Goal: Find specific page/section: Find specific page/section

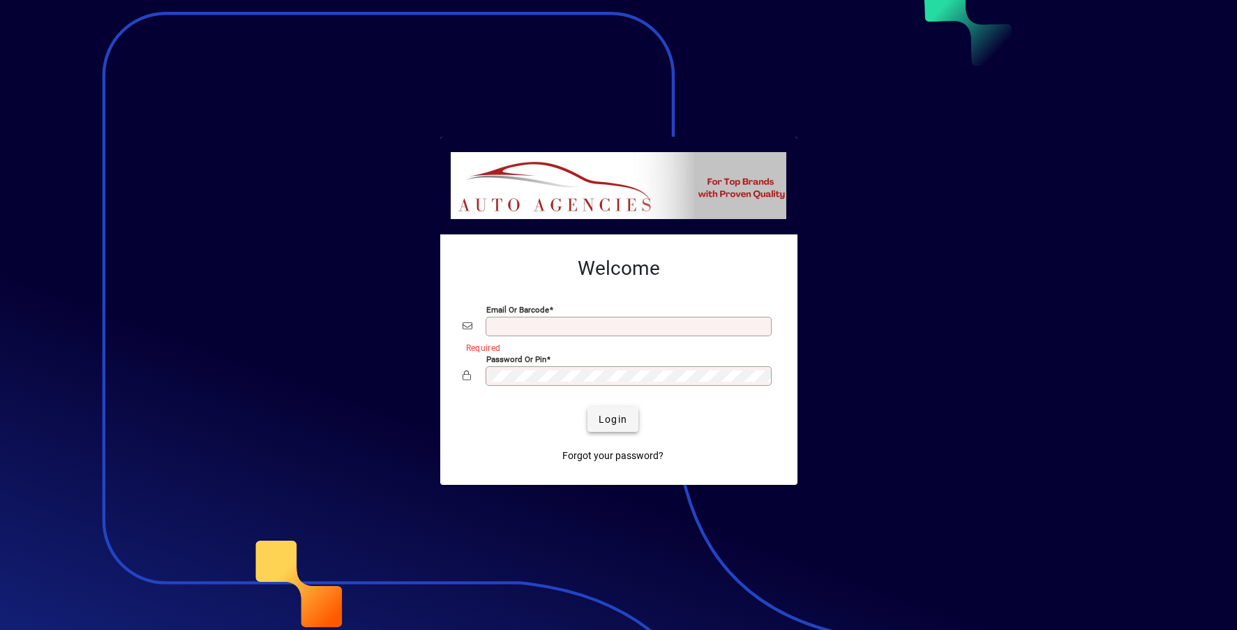
type input "**********"
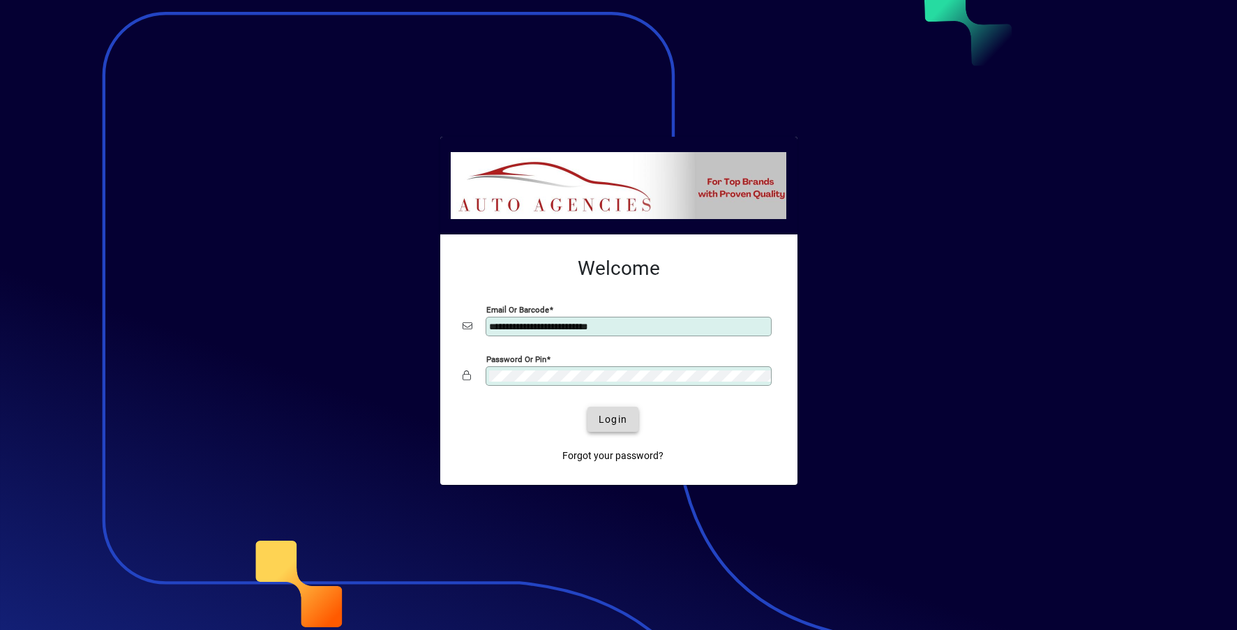
click at [608, 423] on span "Login" at bounding box center [612, 419] width 29 height 15
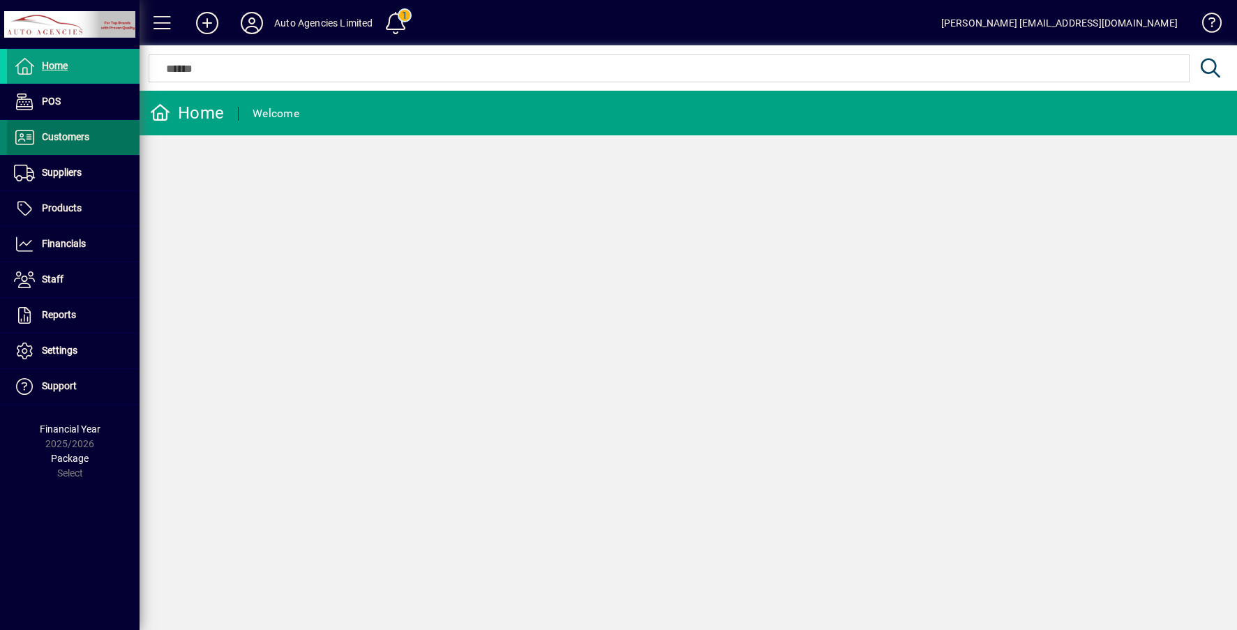
click at [81, 146] on span at bounding box center [73, 137] width 133 height 33
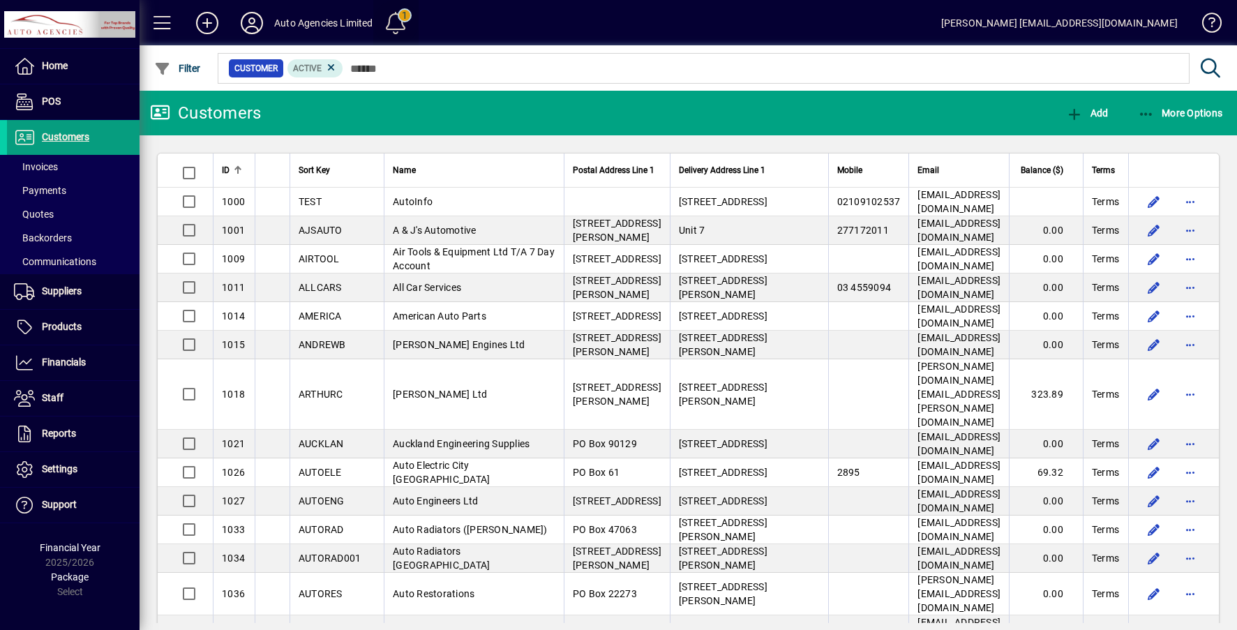
click at [386, 19] on span at bounding box center [395, 22] width 33 height 33
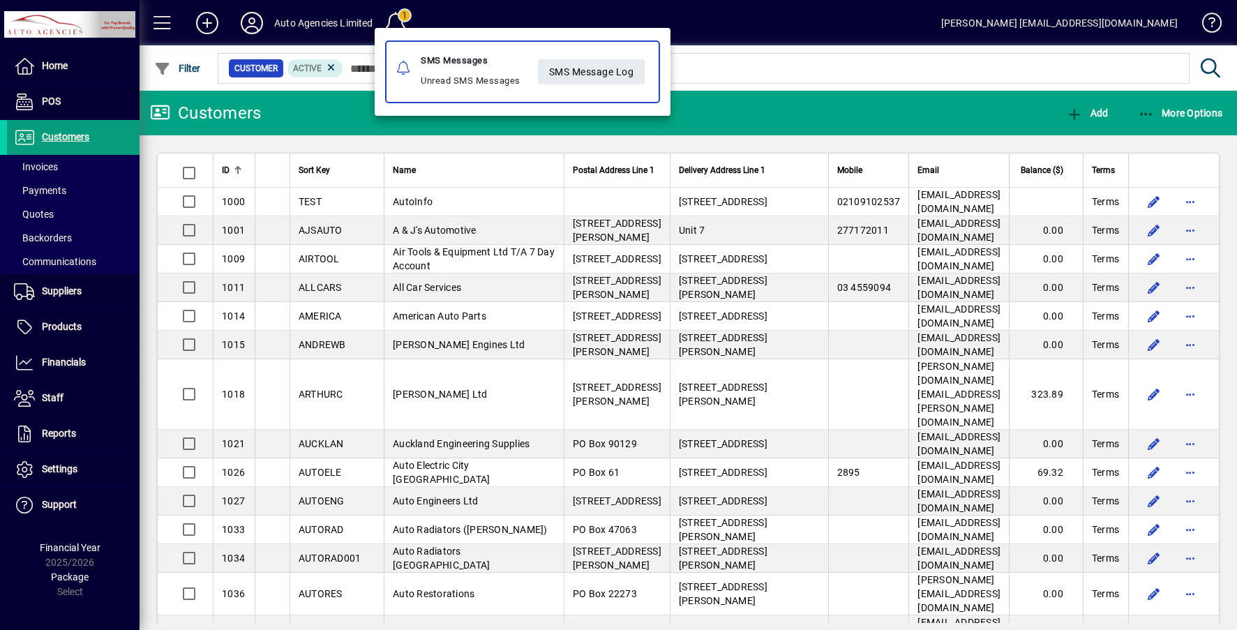
click at [45, 161] on div at bounding box center [618, 315] width 1237 height 630
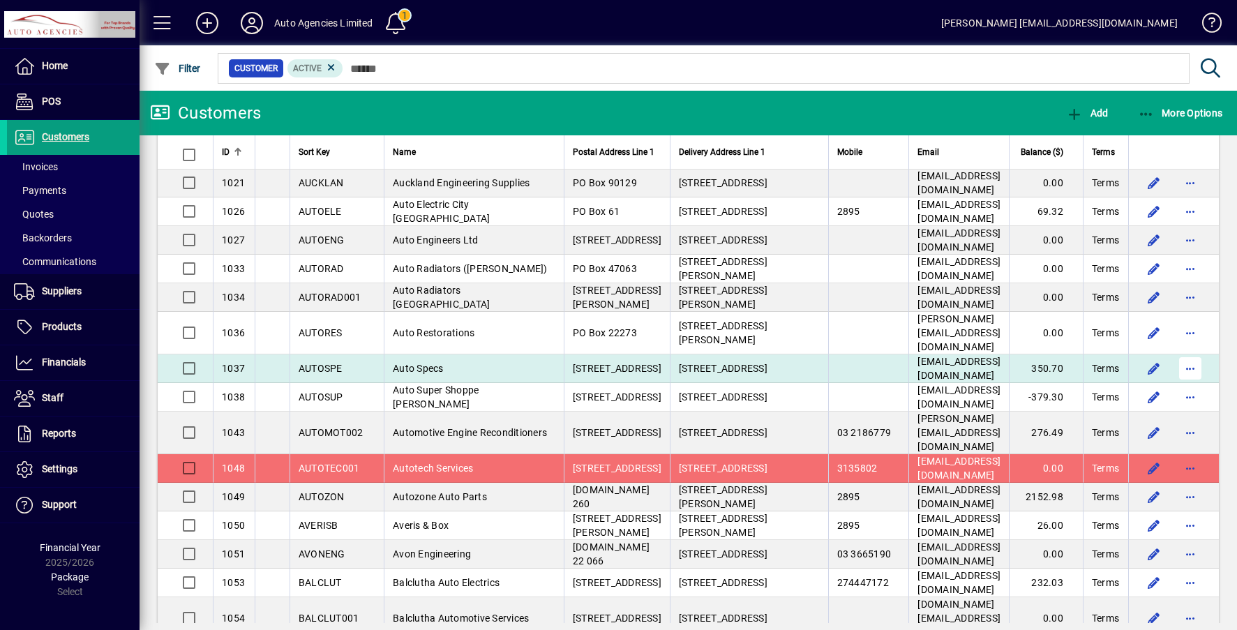
scroll to position [263, 0]
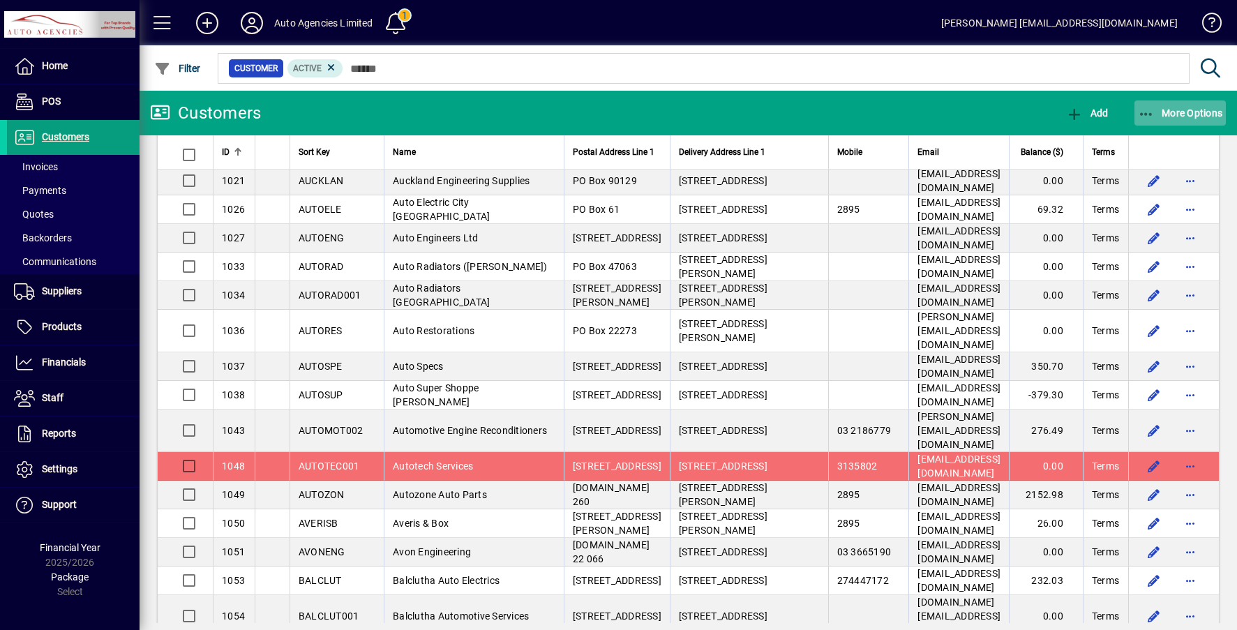
click at [1145, 117] on icon "button" at bounding box center [1146, 114] width 17 height 14
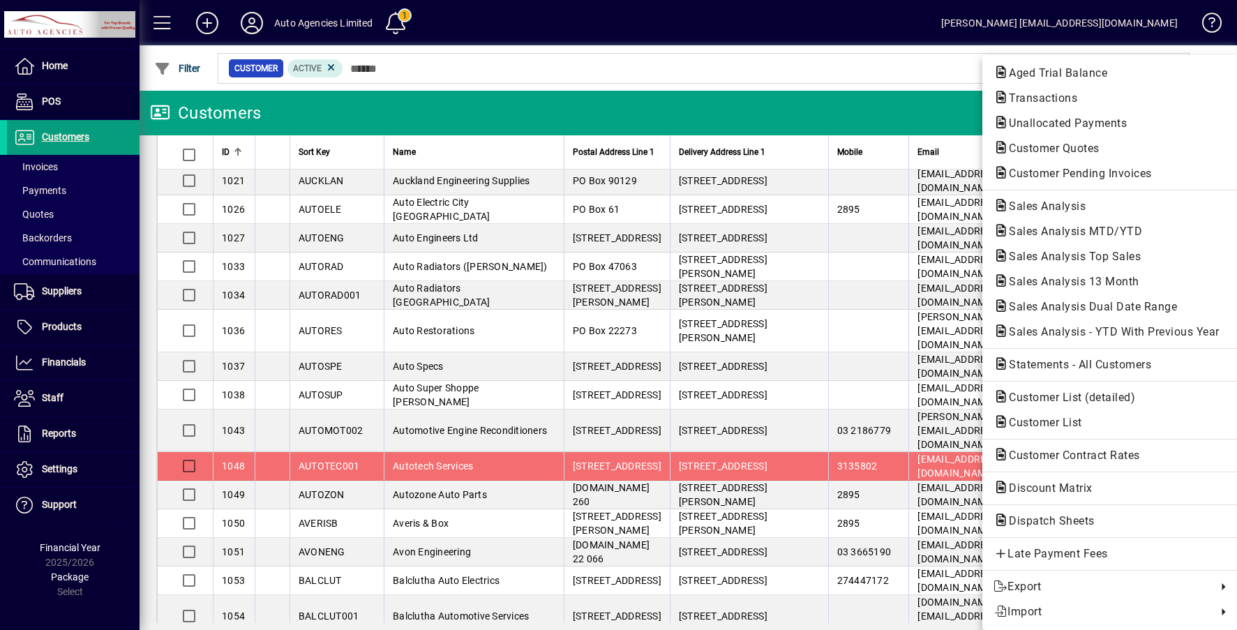
click at [875, 65] on div at bounding box center [618, 315] width 1237 height 630
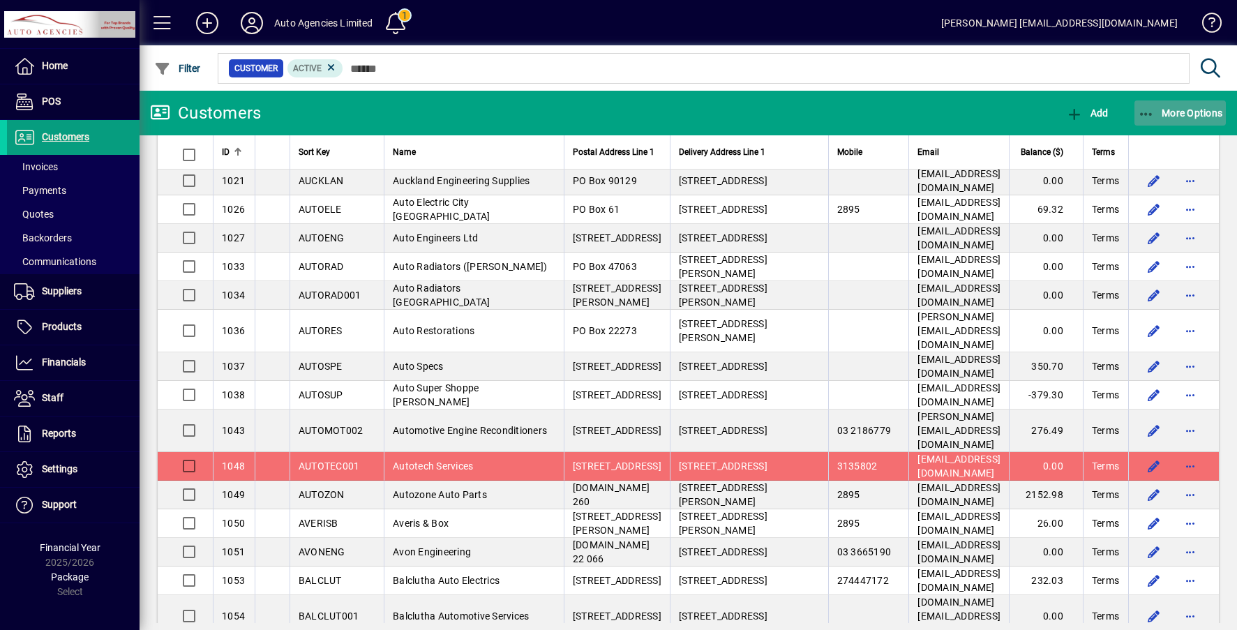
click at [1147, 110] on icon "button" at bounding box center [1146, 114] width 17 height 14
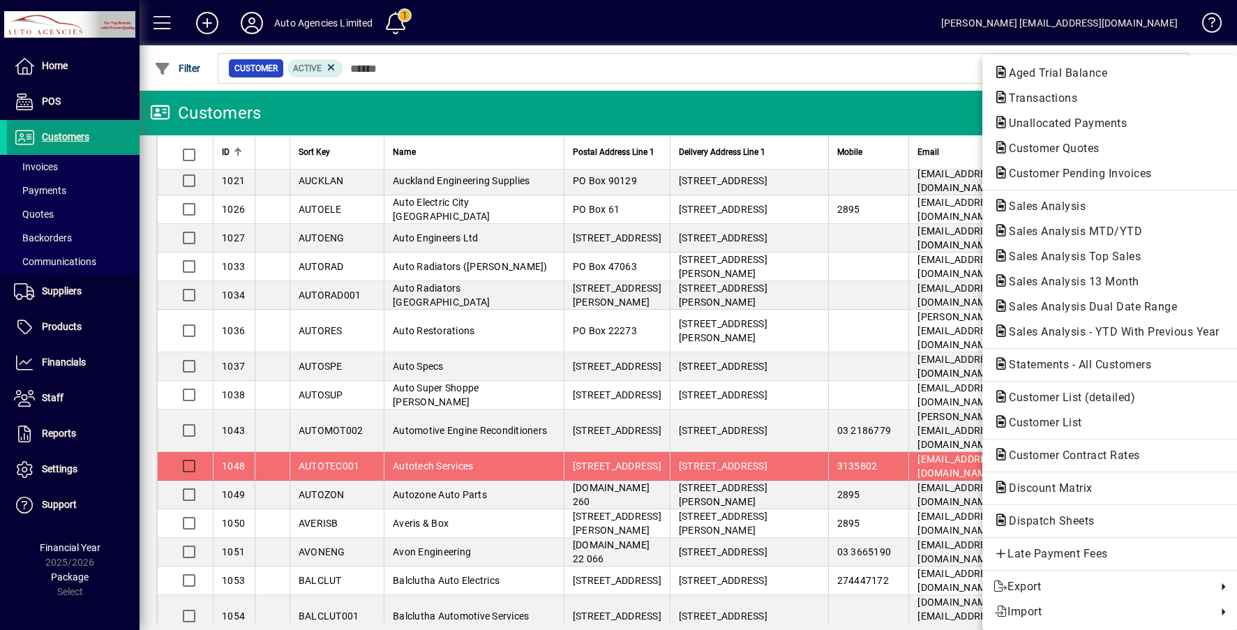
click at [44, 161] on div at bounding box center [618, 315] width 1237 height 630
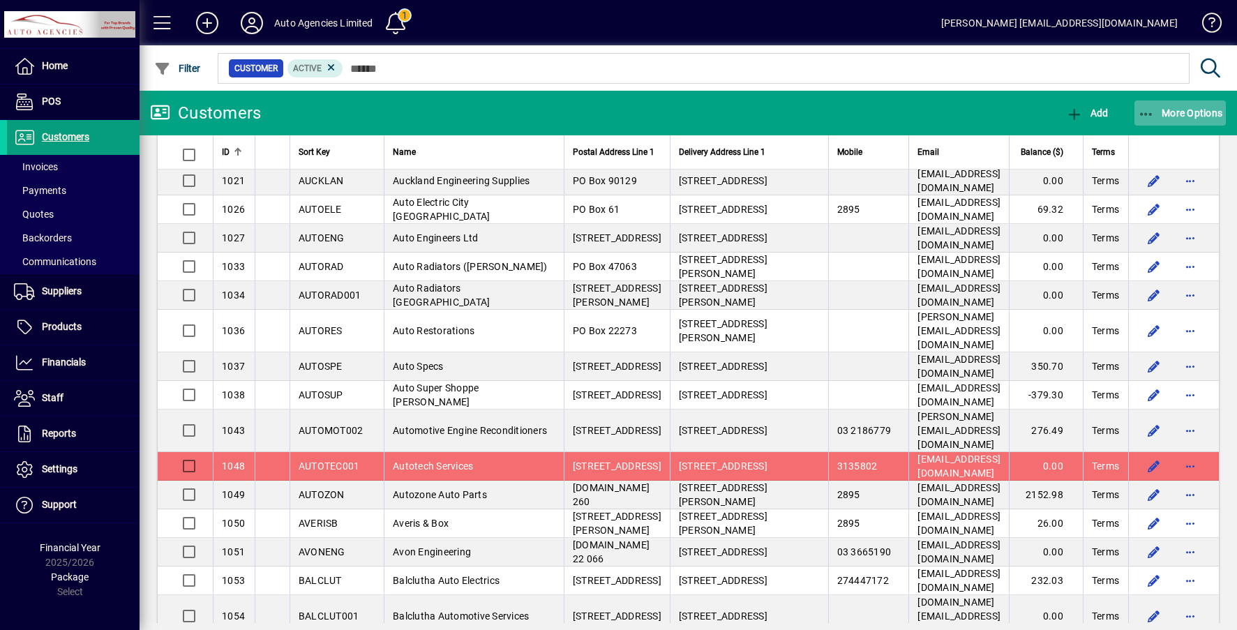
click at [1146, 110] on icon "button" at bounding box center [1146, 114] width 17 height 14
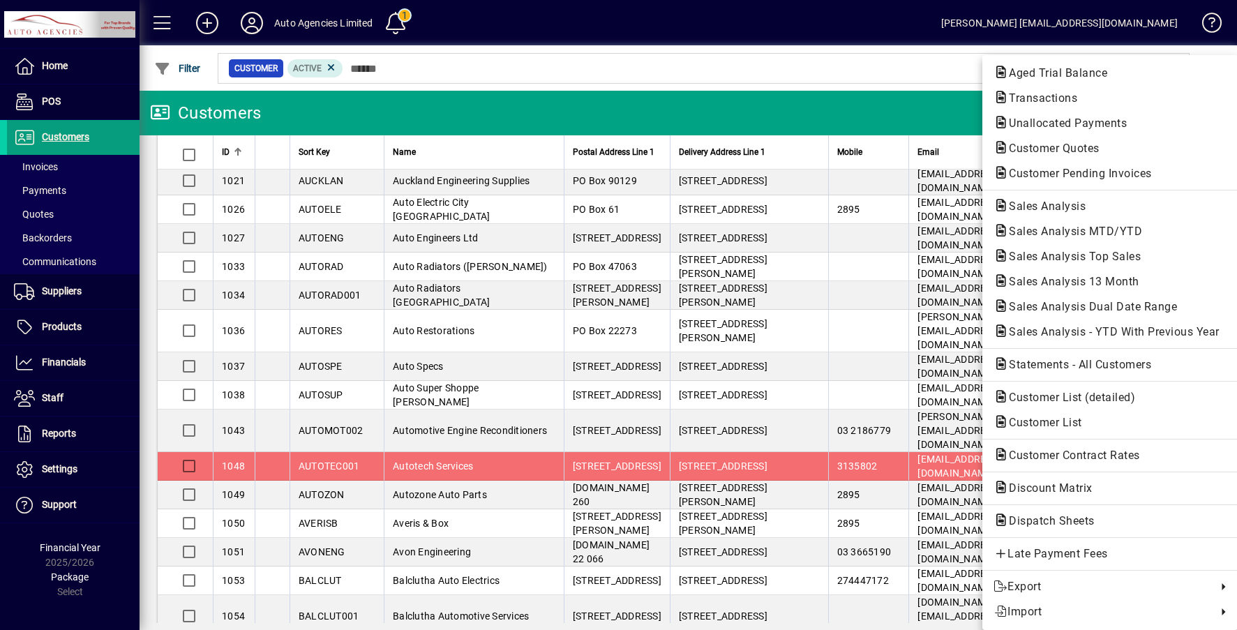
click at [801, 75] on div at bounding box center [618, 315] width 1237 height 630
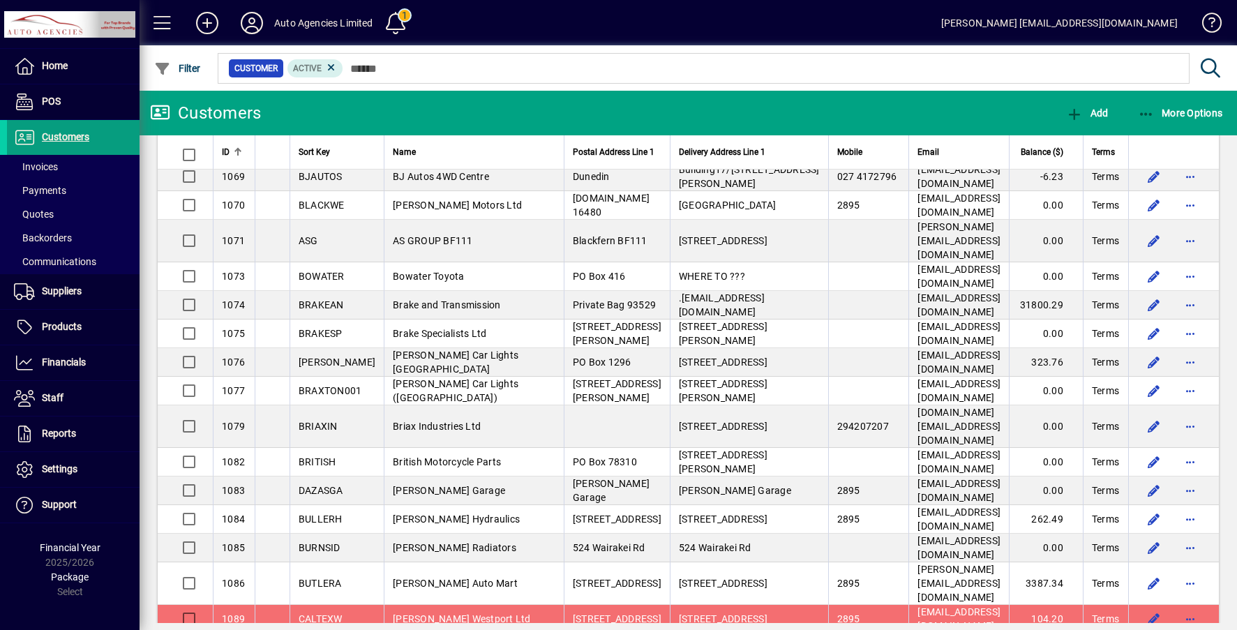
scroll to position [886, 0]
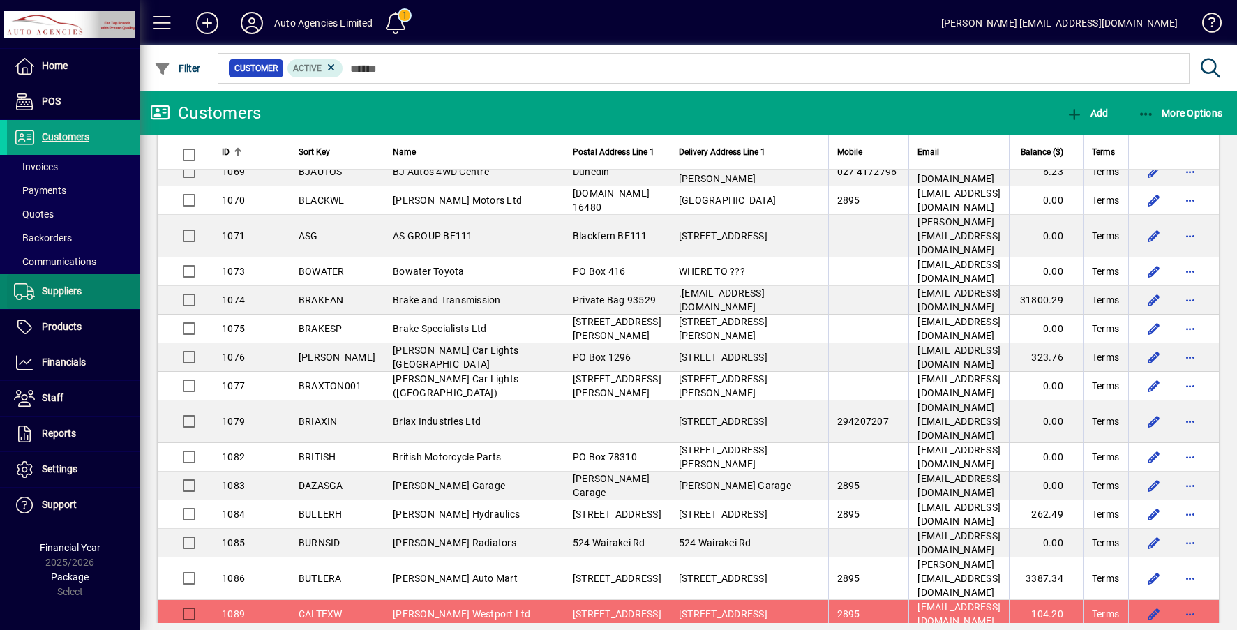
click at [47, 292] on span "Suppliers" at bounding box center [62, 290] width 40 height 11
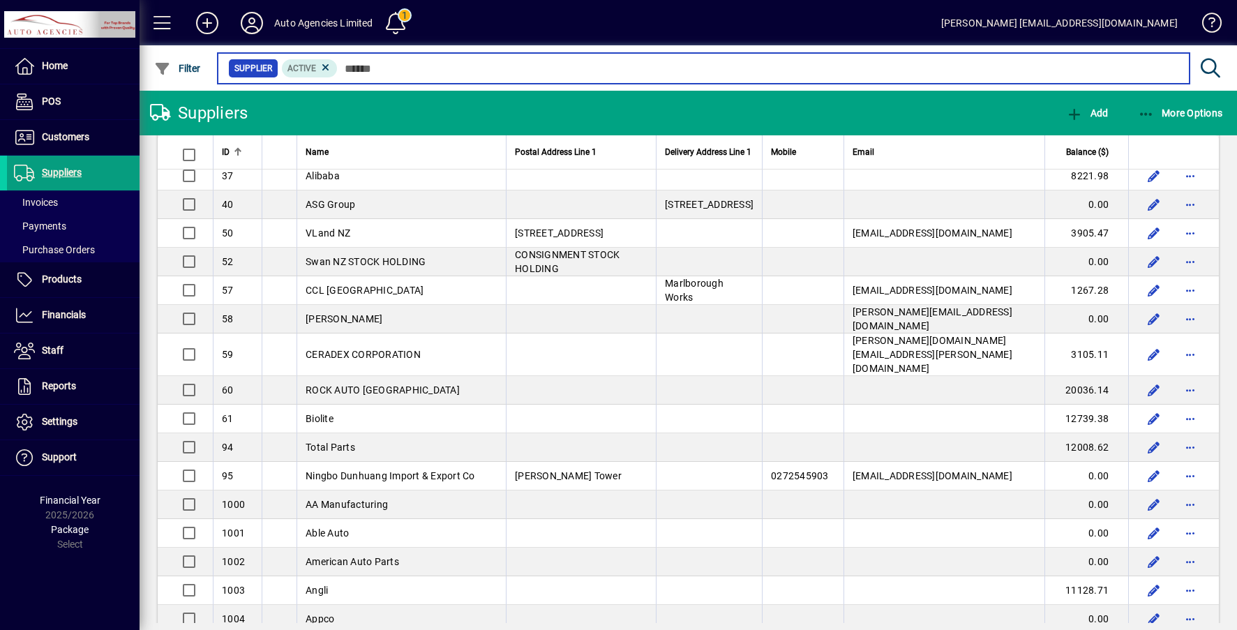
scroll to position [568, 0]
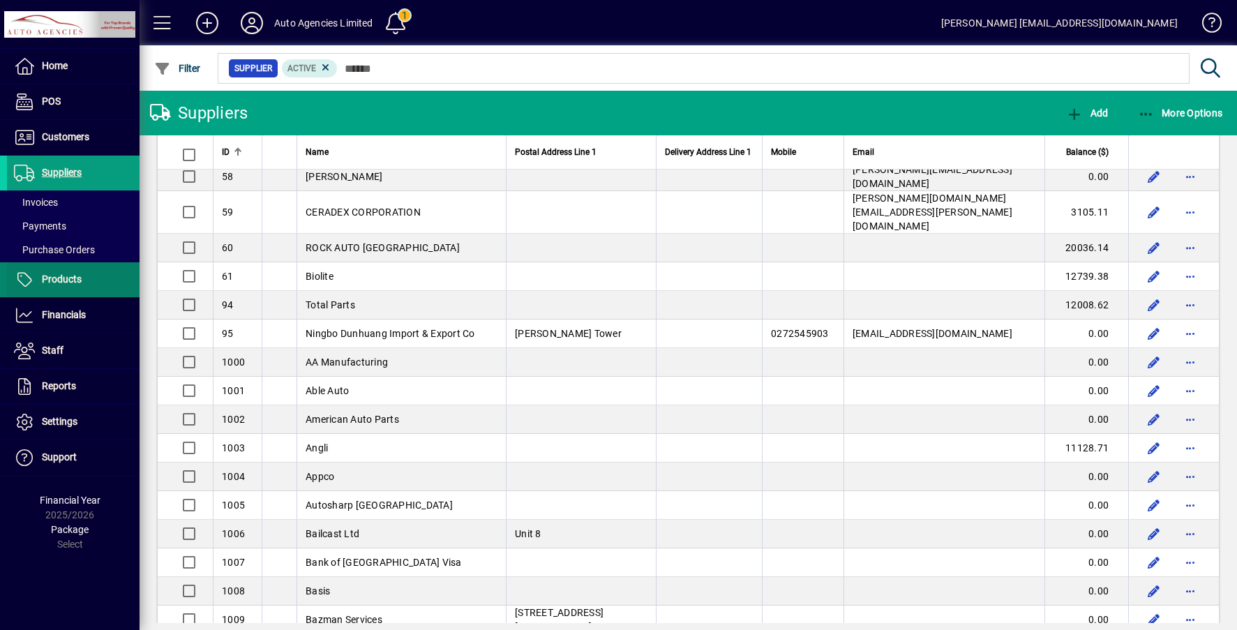
click at [70, 273] on span "Products" at bounding box center [62, 278] width 40 height 11
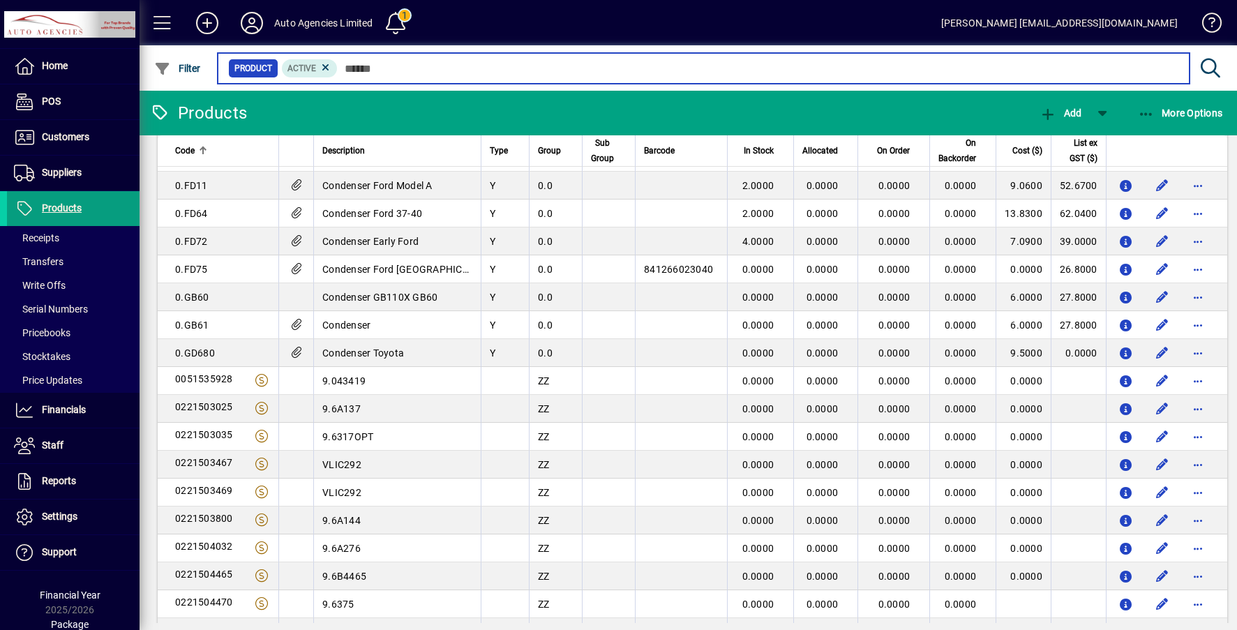
scroll to position [1347, 0]
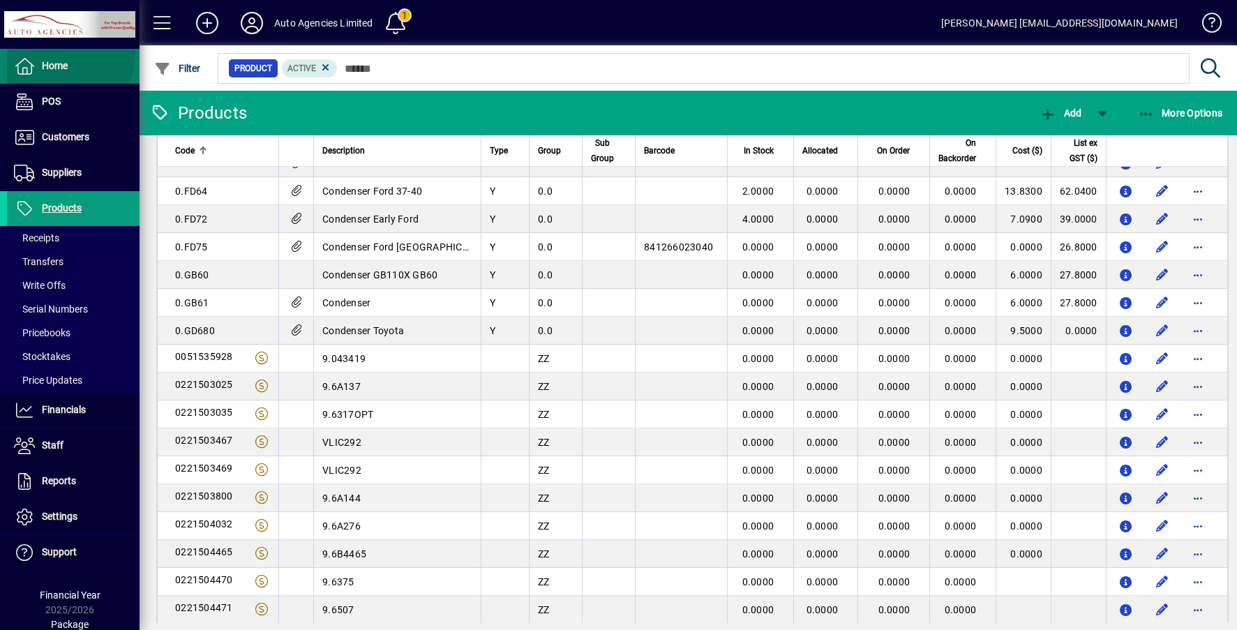
click at [59, 54] on span at bounding box center [73, 66] width 133 height 33
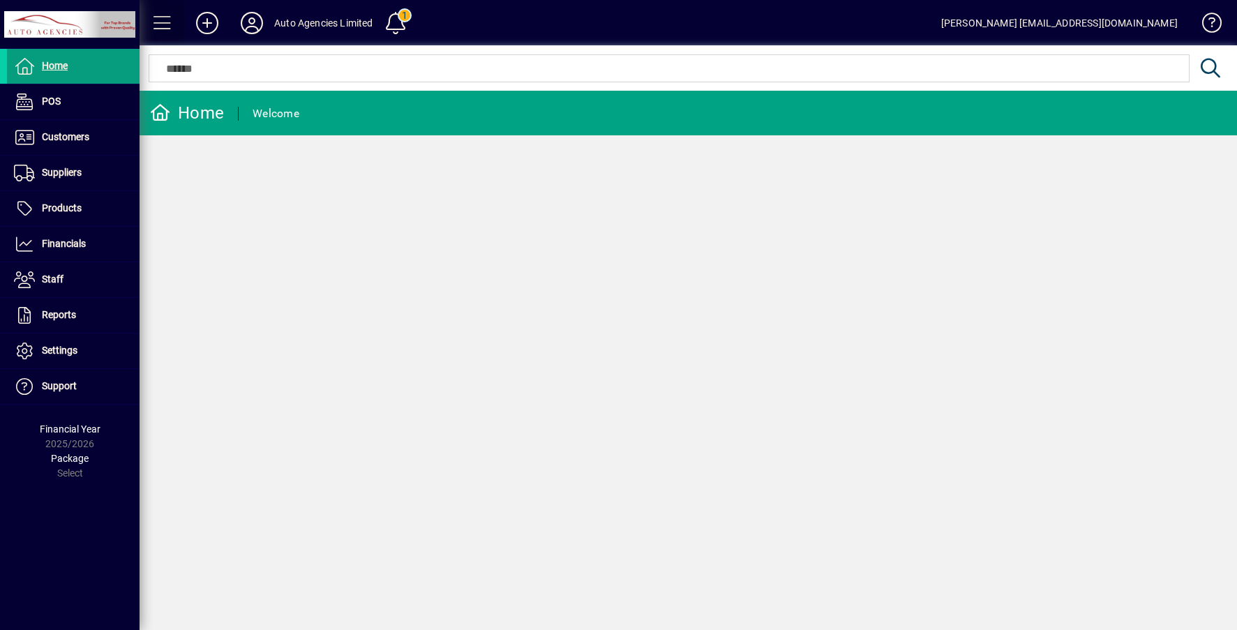
click at [165, 22] on span at bounding box center [162, 22] width 33 height 33
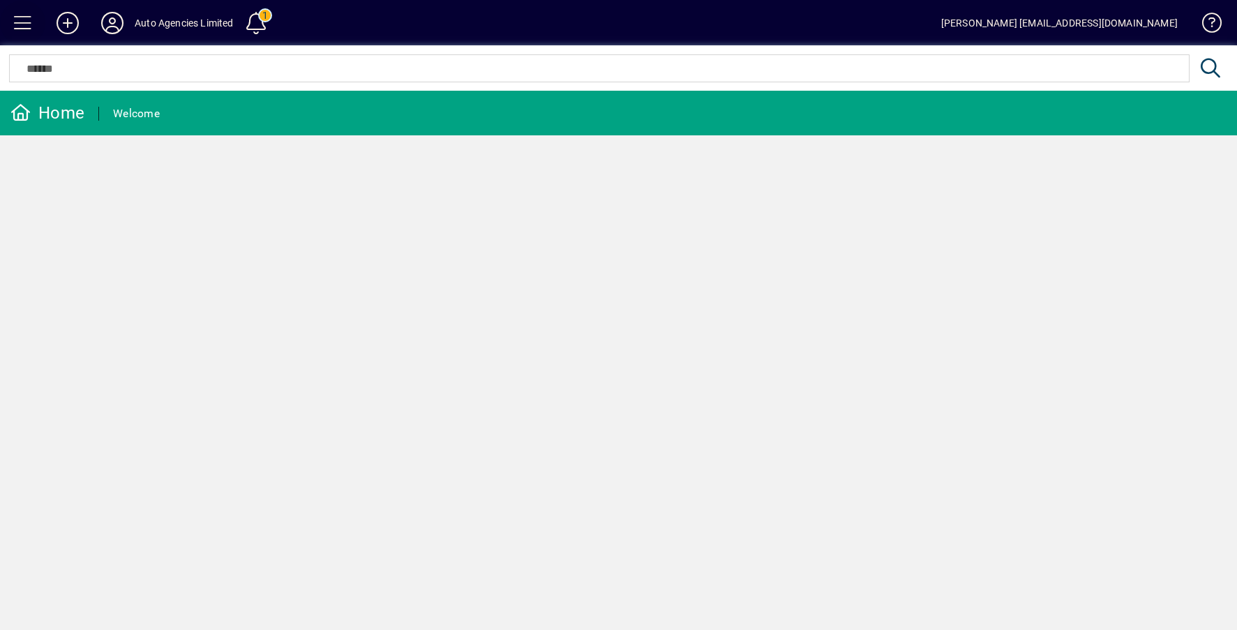
click at [22, 27] on span at bounding box center [22, 22] width 33 height 33
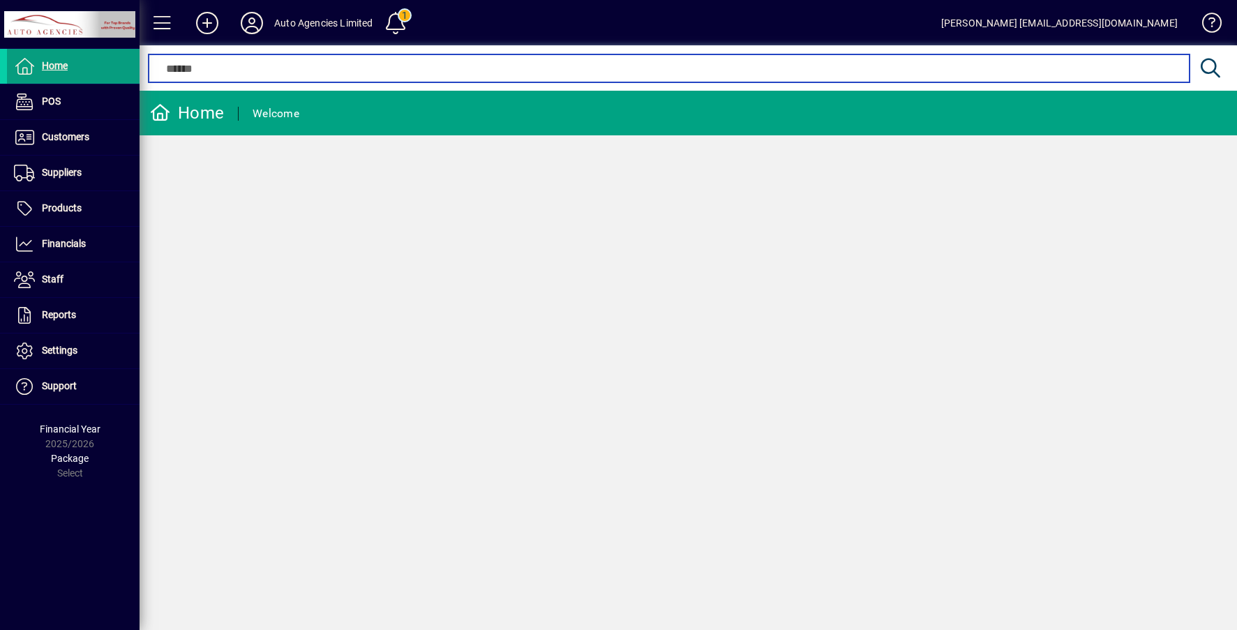
click at [193, 68] on input "text" at bounding box center [668, 68] width 1019 height 17
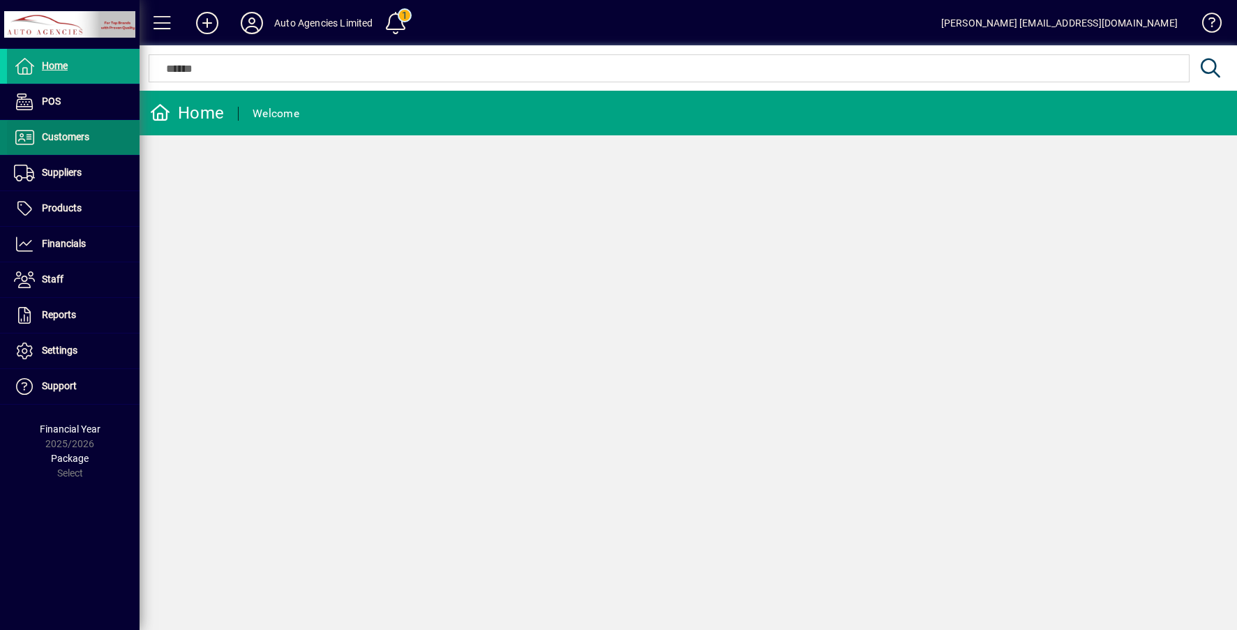
click at [75, 148] on span at bounding box center [73, 137] width 133 height 33
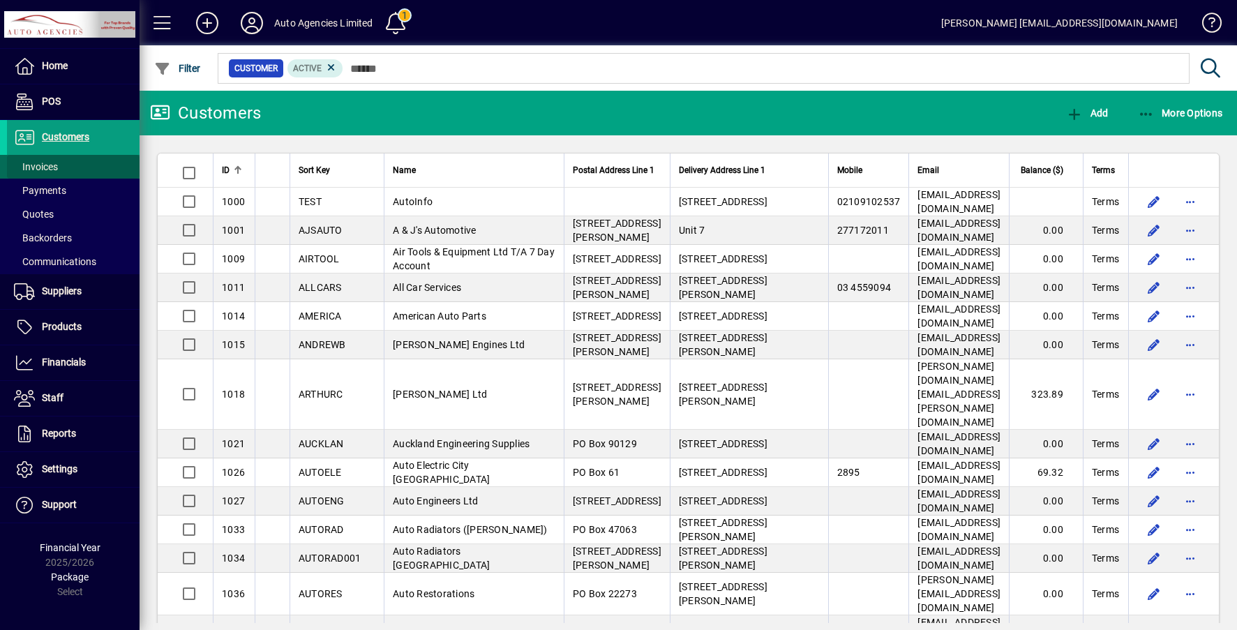
click at [51, 163] on span "Invoices" at bounding box center [36, 166] width 44 height 11
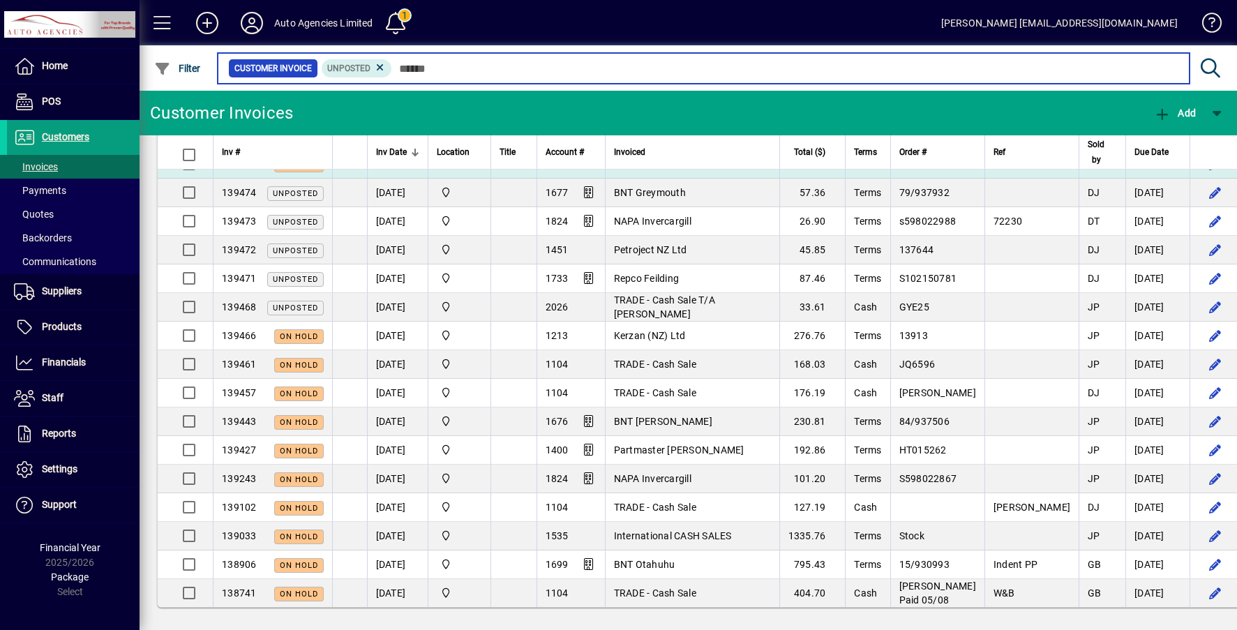
scroll to position [898, 0]
